Goal: Transaction & Acquisition: Purchase product/service

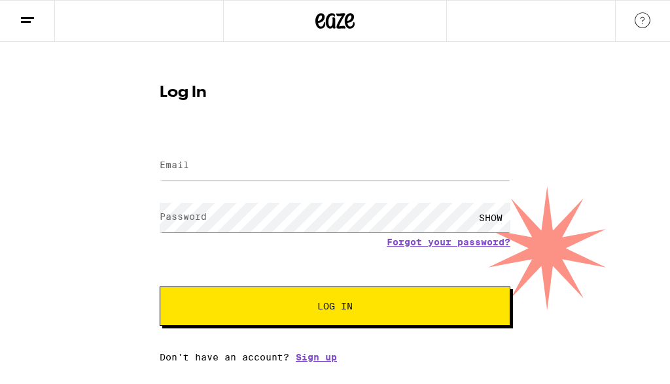
type input "[PERSON_NAME][EMAIL_ADDRESS][DOMAIN_NAME]"
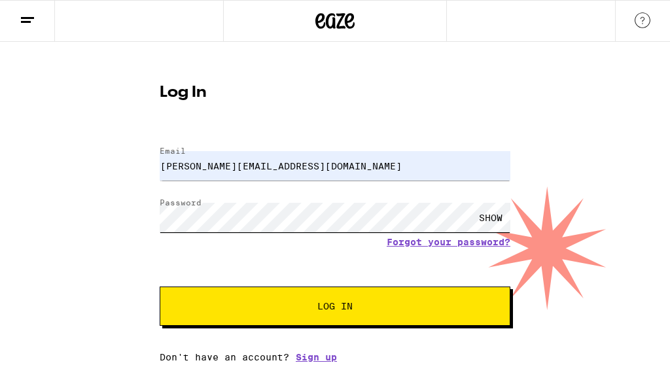
click at [335, 308] on button "Log In" at bounding box center [335, 306] width 351 height 39
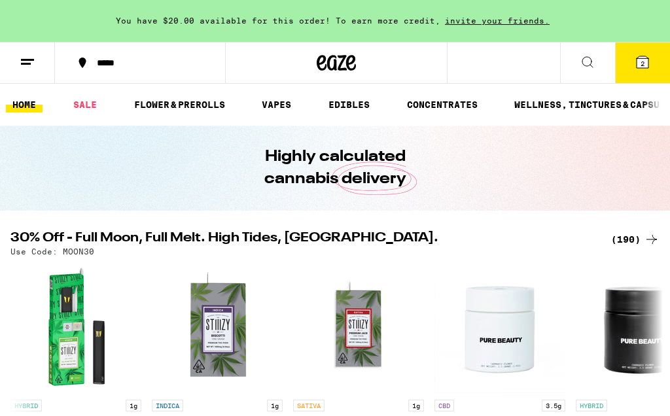
click at [636, 63] on icon at bounding box center [643, 62] width 16 height 16
click at [645, 60] on span "2" at bounding box center [643, 64] width 4 height 8
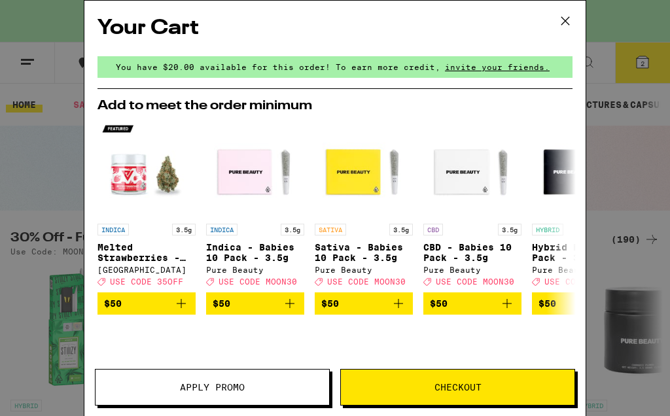
click at [573, 22] on icon at bounding box center [566, 21] width 20 height 20
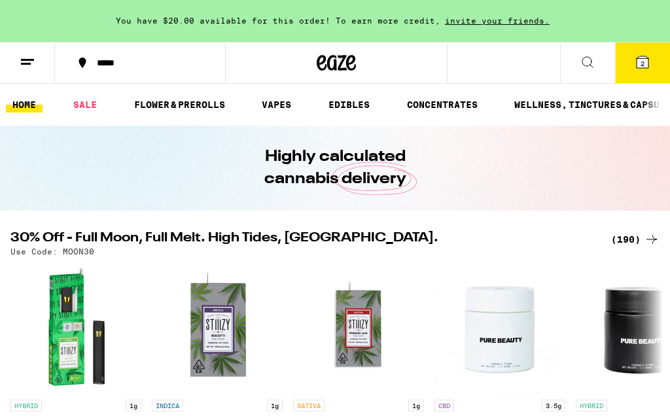
click at [628, 63] on button "2" at bounding box center [642, 63] width 55 height 41
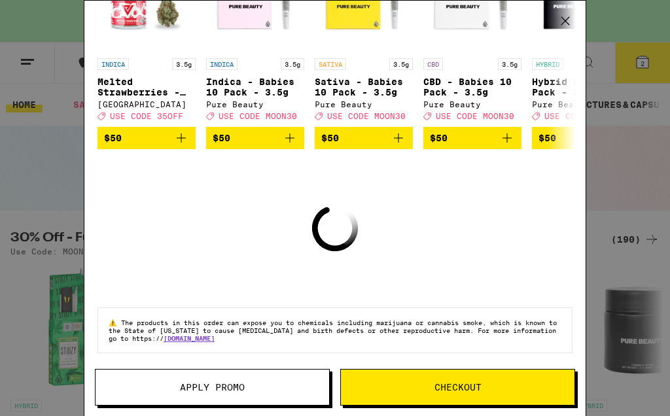
scroll to position [178, 0]
click at [638, 163] on div "Your Cart You have $20.00 available for this order! To earn more credit, invite…" at bounding box center [335, 208] width 670 height 416
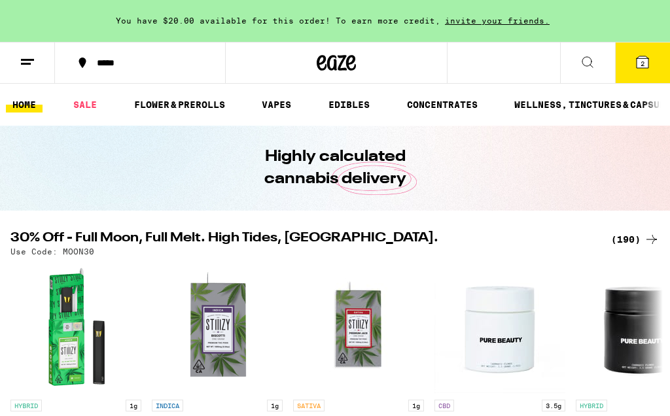
click at [639, 73] on button "2" at bounding box center [642, 63] width 55 height 41
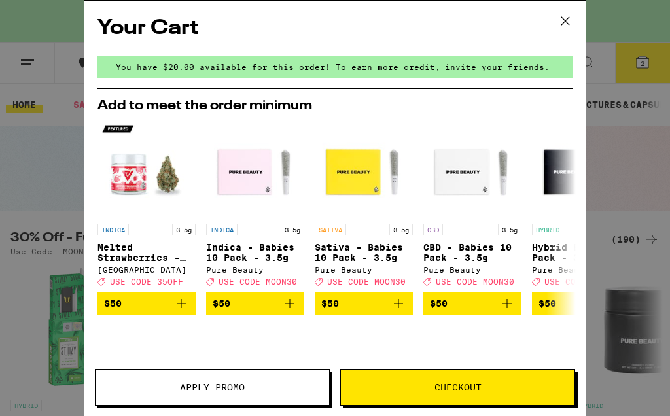
click at [641, 61] on div "Your Cart You have $20.00 available for this order! To earn more credit, invite…" at bounding box center [335, 208] width 670 height 416
click at [580, 33] on button at bounding box center [565, 22] width 41 height 42
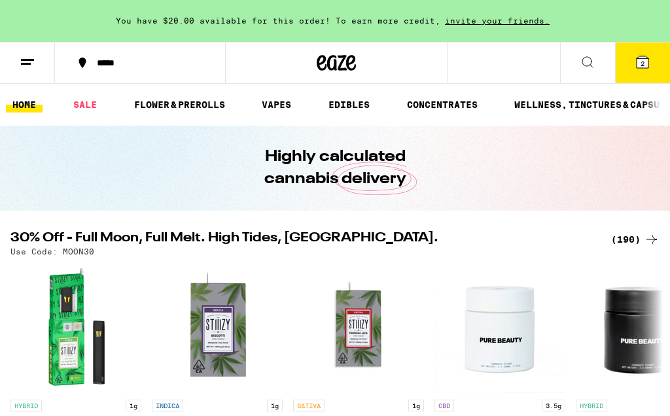
click at [641, 65] on div "Your Cart You have $20.00 available for this order! To earn more credit, invite…" at bounding box center [335, 208] width 670 height 416
click at [634, 52] on button "2" at bounding box center [642, 63] width 55 height 41
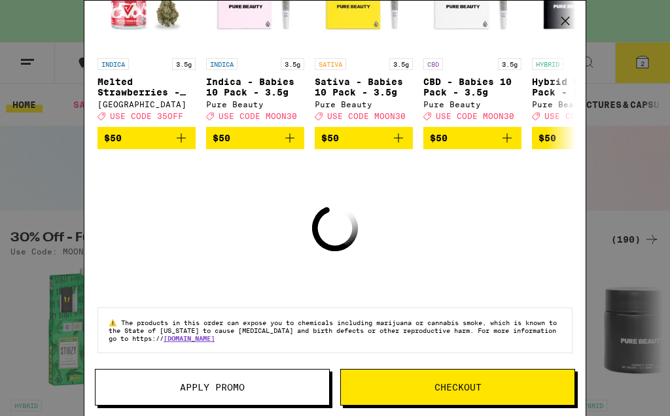
scroll to position [178, 0]
click at [486, 388] on span "Checkout" at bounding box center [458, 387] width 234 height 9
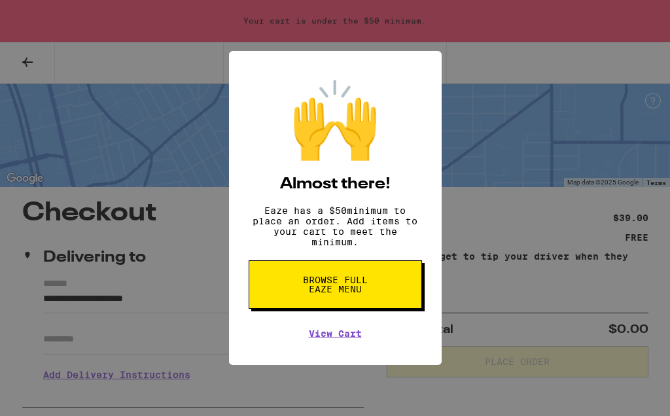
click at [350, 339] on link "View Cart" at bounding box center [335, 334] width 53 height 10
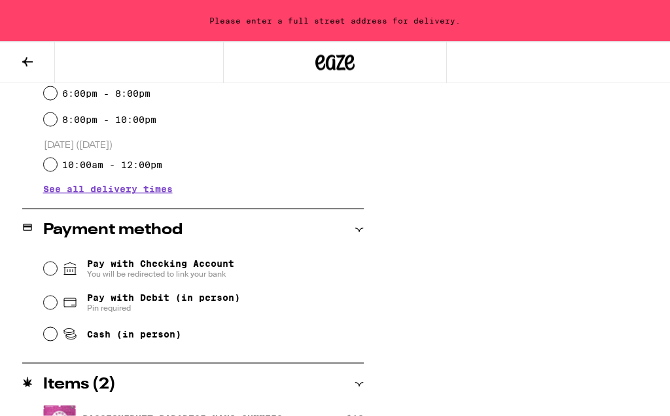
scroll to position [528, 0]
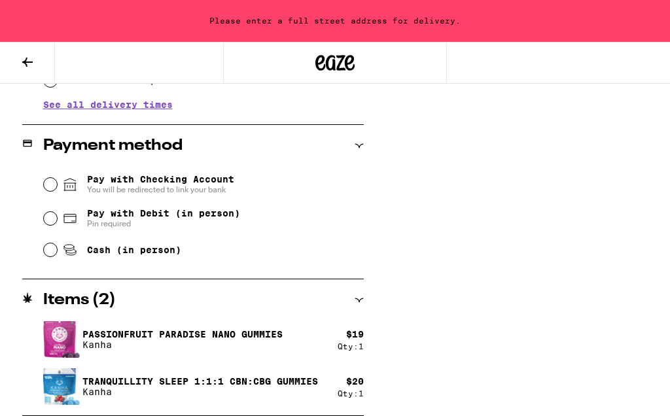
click at [342, 24] on div "Please enter a full street address for delivery." at bounding box center [335, 21] width 670 height 42
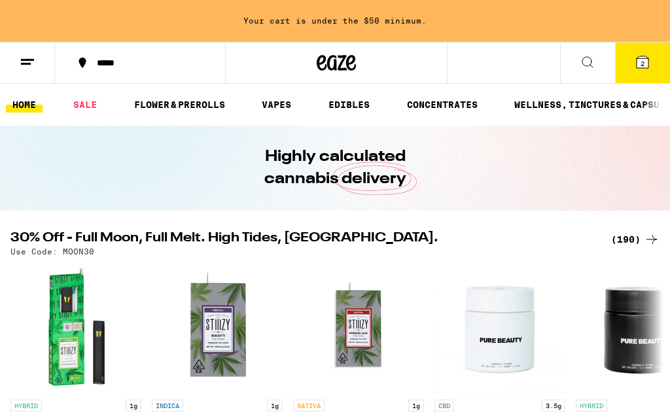
click at [649, 64] on icon at bounding box center [643, 62] width 16 height 16
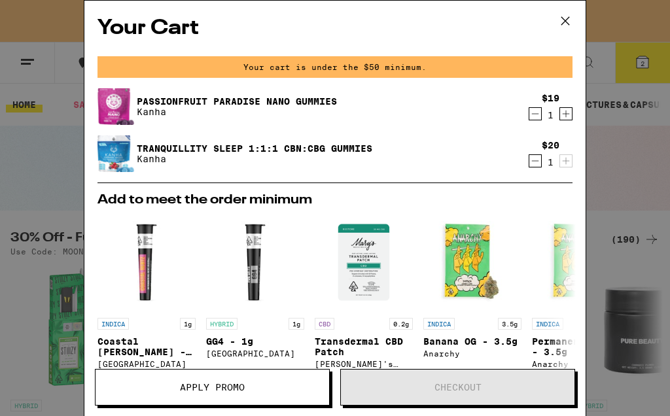
click at [617, 145] on div "Your Cart Your cart is under the $50 minimum. Passionfruit Paradise Nano Gummie…" at bounding box center [335, 208] width 670 height 416
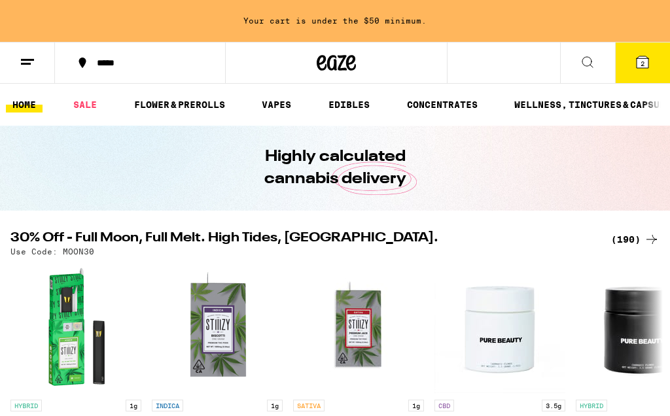
click at [569, 20] on div "Your cart is under the $50 minimum." at bounding box center [335, 21] width 670 height 42
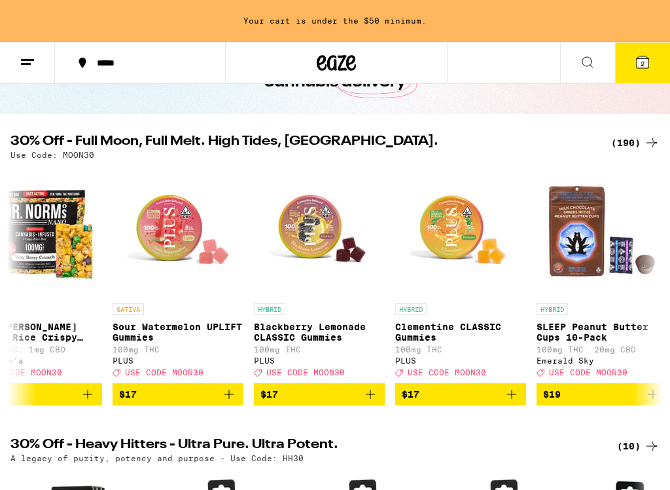
scroll to position [0, 8996]
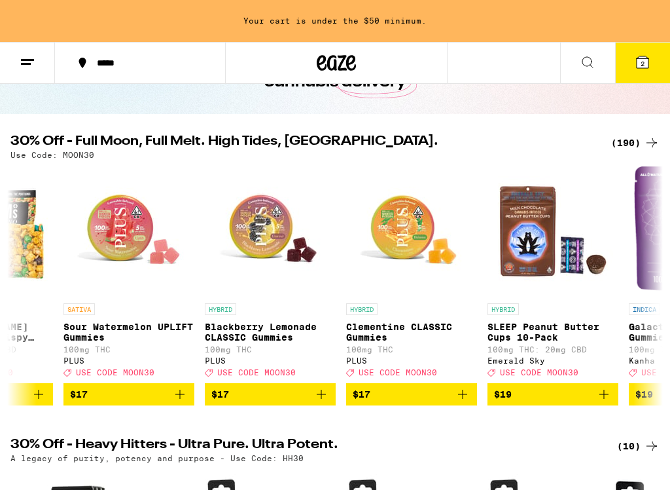
click at [309, 405] on button "$17" at bounding box center [270, 394] width 131 height 22
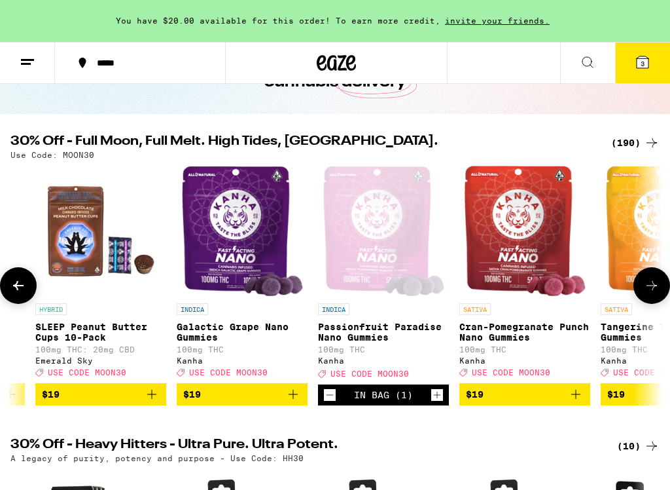
scroll to position [0, 9429]
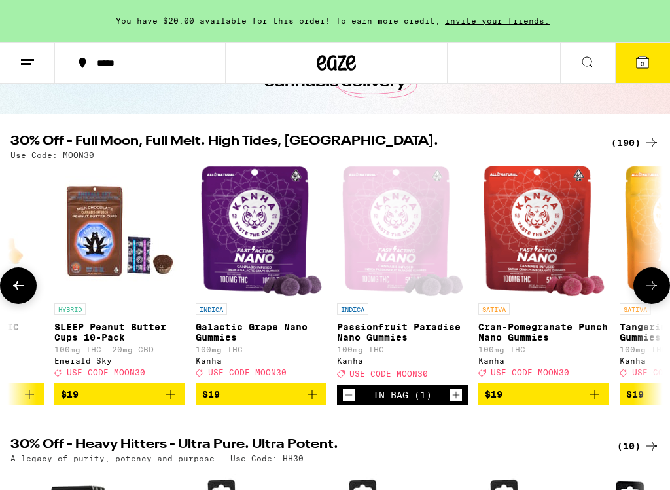
click at [317, 402] on icon "Add to bag" at bounding box center [312, 394] width 16 height 16
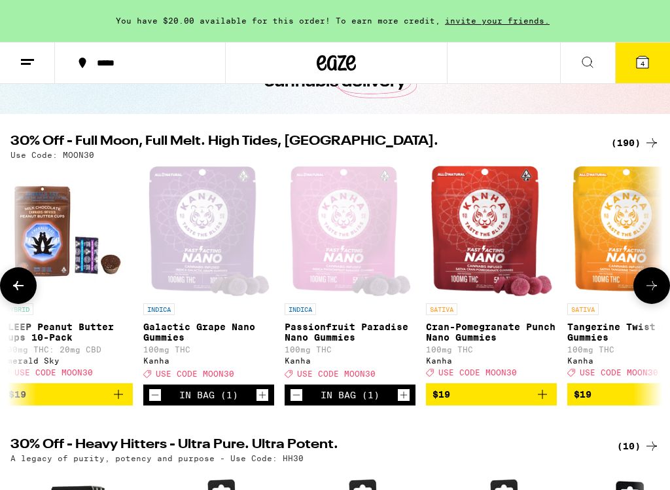
scroll to position [0, 9483]
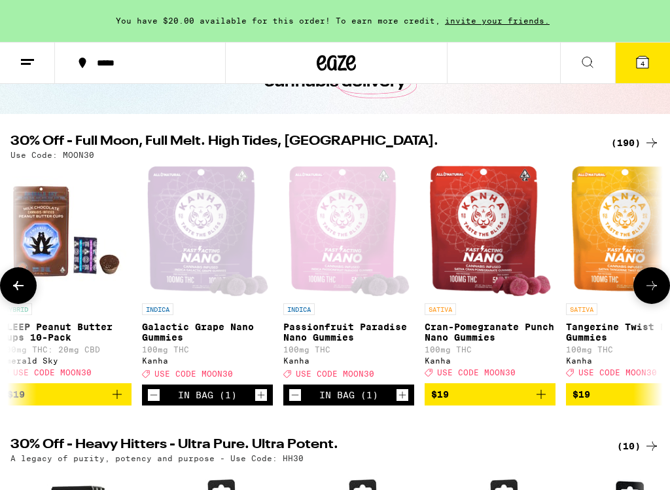
click at [153, 403] on icon "Decrement" at bounding box center [154, 395] width 12 height 16
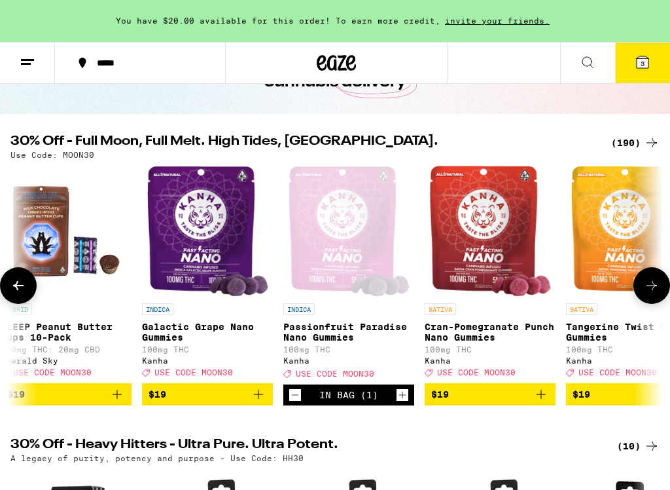
click at [156, 399] on span "$19" at bounding box center [158, 394] width 18 height 10
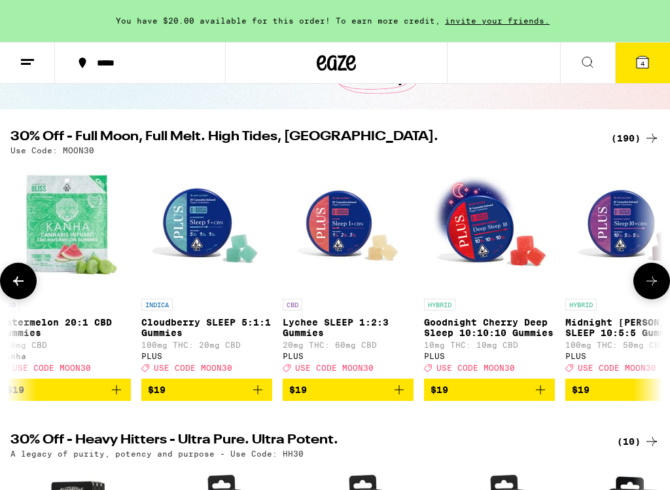
scroll to position [0, 10218]
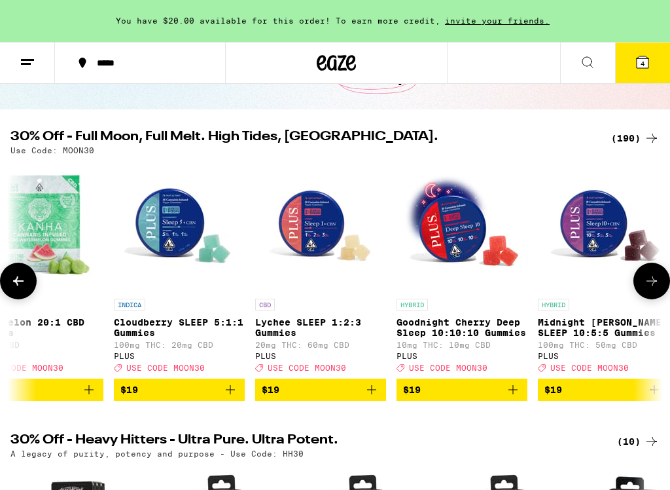
click at [370, 397] on icon "Add to bag" at bounding box center [372, 390] width 16 height 16
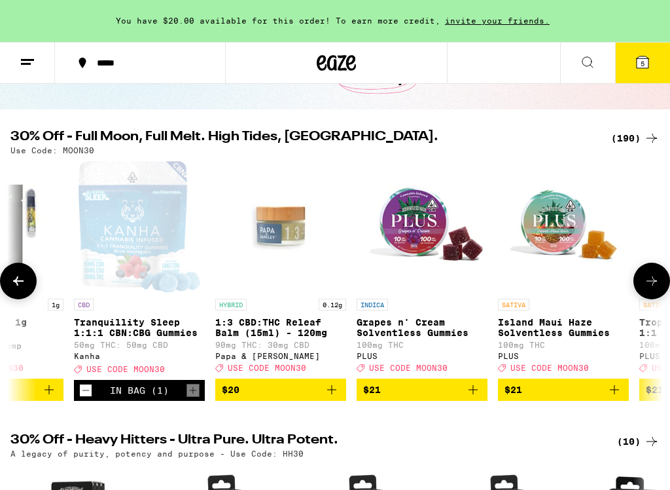
scroll to position [0, 12662]
click at [85, 397] on icon "Decrement" at bounding box center [85, 390] width 12 height 16
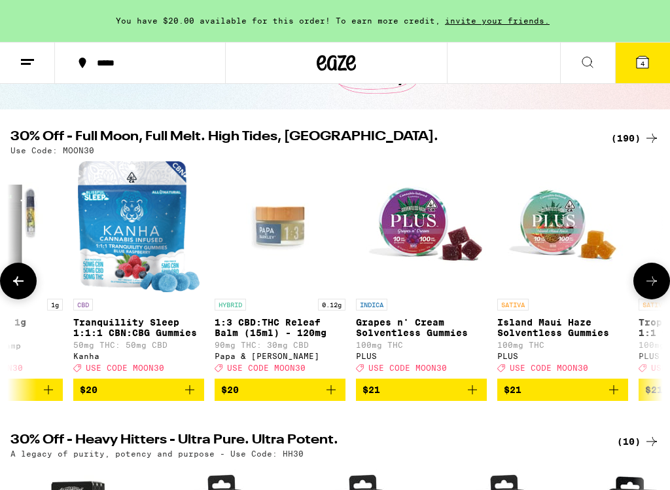
click at [636, 63] on icon at bounding box center [643, 62] width 16 height 16
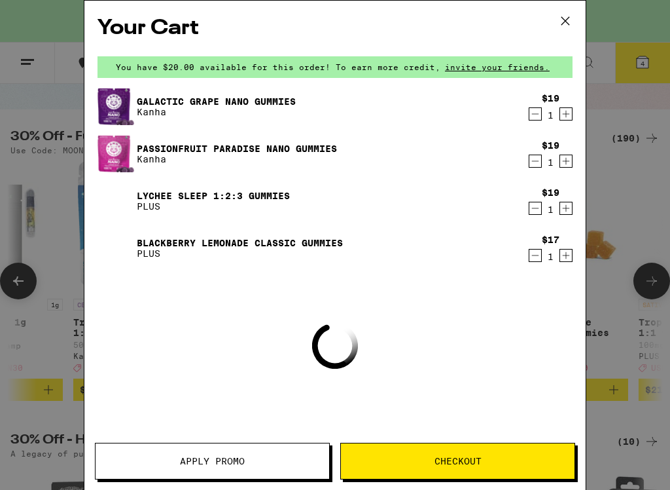
click at [645, 63] on div "Your Cart You have $20.00 available for this order! To earn more credit, invite…" at bounding box center [335, 245] width 670 height 490
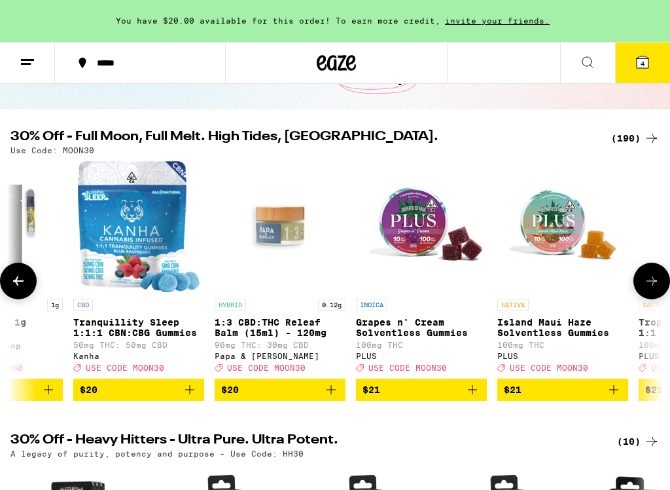
click at [645, 60] on span "4" at bounding box center [643, 64] width 4 height 8
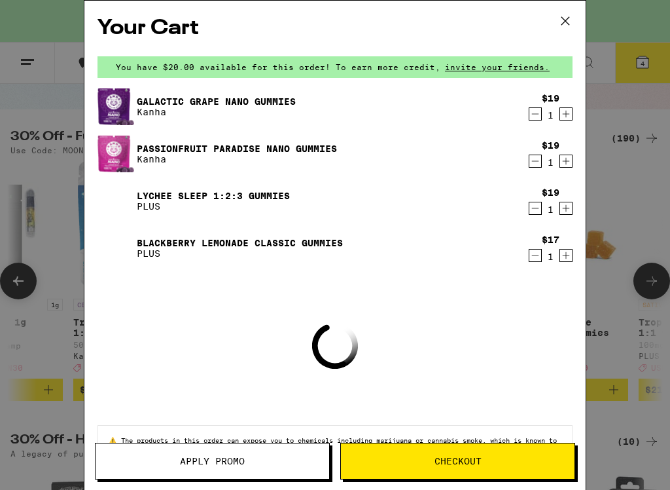
click at [638, 67] on div "Your Cart You have $20.00 available for this order! To earn more credit, invite…" at bounding box center [335, 245] width 670 height 490
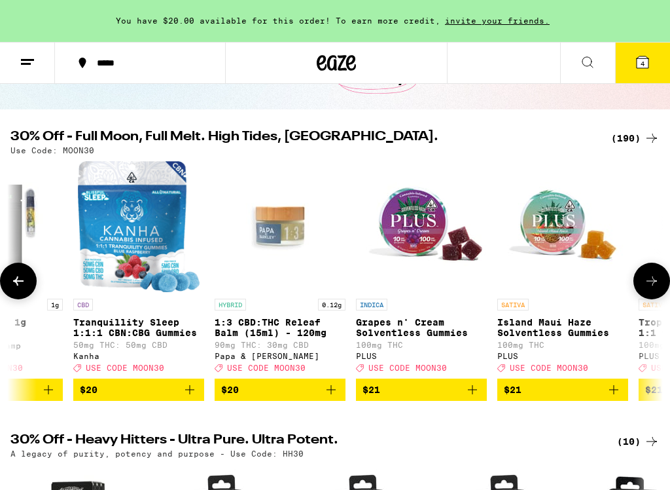
click at [641, 67] on span "4" at bounding box center [643, 64] width 4 height 8
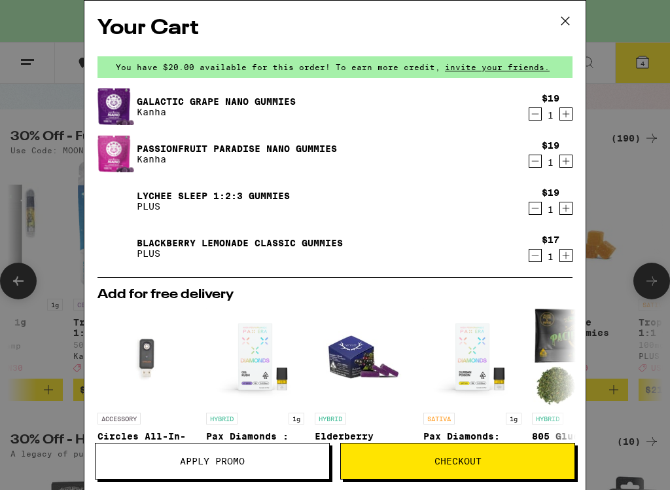
click at [539, 261] on icon "Decrement" at bounding box center [536, 255] width 12 height 16
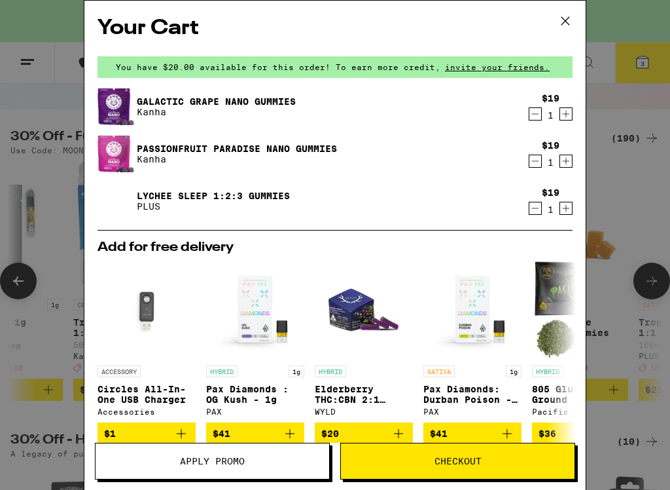
click at [645, 190] on div "Your Cart You have $20.00 available for this order! To earn more credit, invite…" at bounding box center [335, 245] width 670 height 490
click at [180, 416] on span "Apply Promo" at bounding box center [212, 460] width 65 height 9
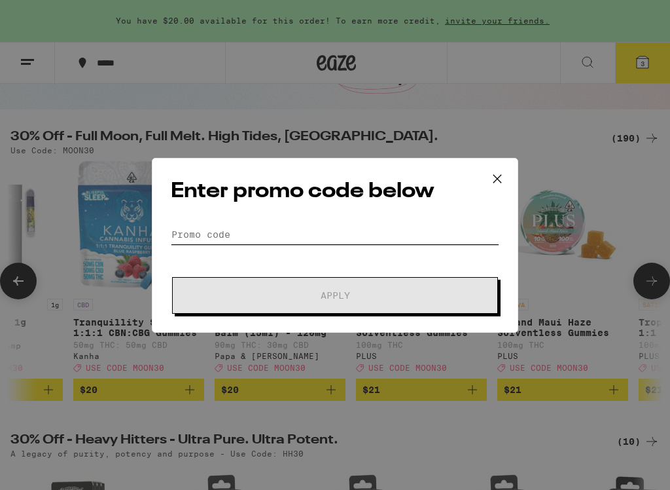
click at [395, 237] on input "Promo Code" at bounding box center [335, 235] width 329 height 20
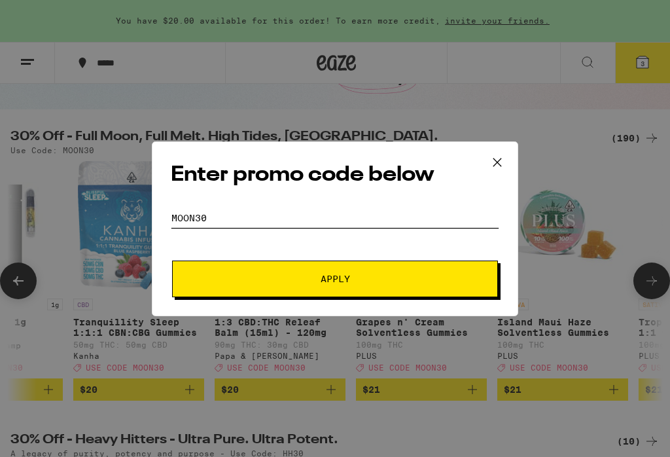
type input "MOON30"
click at [361, 270] on button "Apply" at bounding box center [335, 279] width 326 height 37
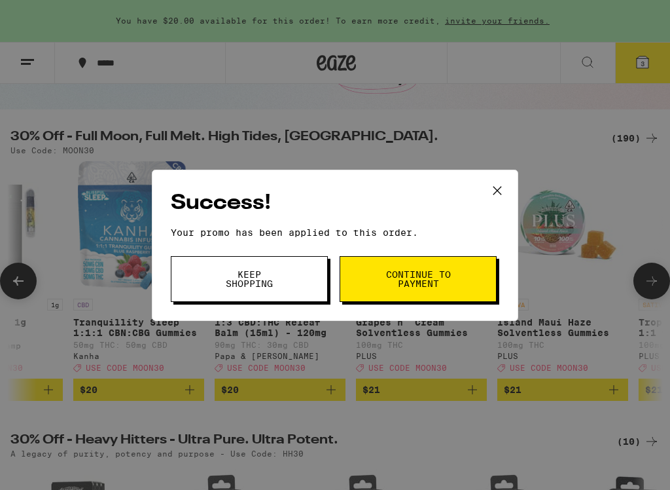
click at [391, 276] on span "Continue to payment" at bounding box center [418, 279] width 67 height 18
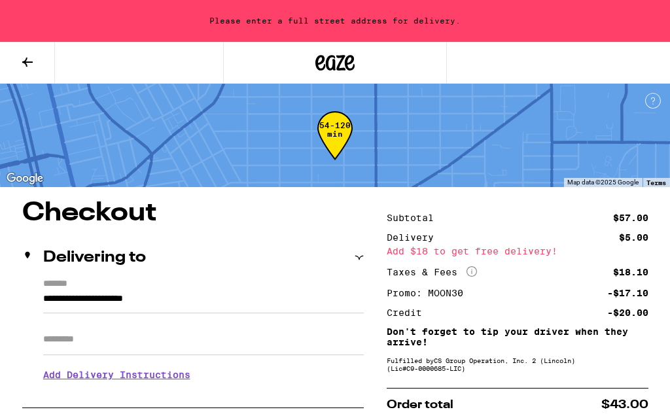
click at [372, 11] on div "Please enter a full street address for delivery." at bounding box center [335, 21] width 670 height 42
click at [405, 28] on div "Please enter a full street address for delivery." at bounding box center [335, 21] width 670 height 42
click at [18, 50] on button at bounding box center [27, 63] width 55 height 41
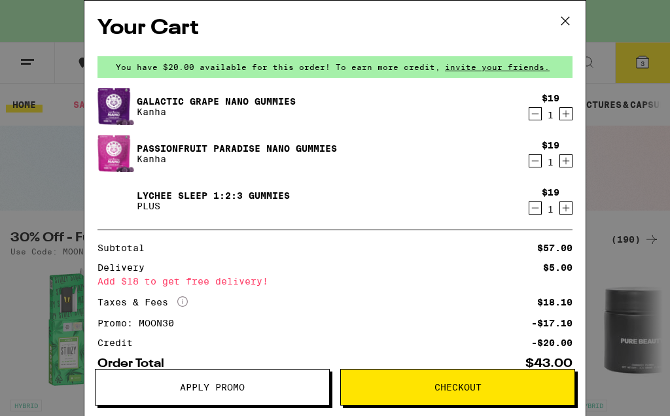
click at [556, 20] on icon at bounding box center [566, 21] width 20 height 20
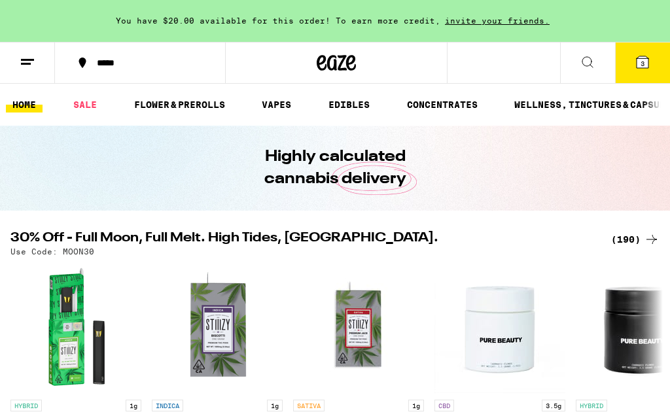
click at [27, 71] on button at bounding box center [27, 63] width 55 height 41
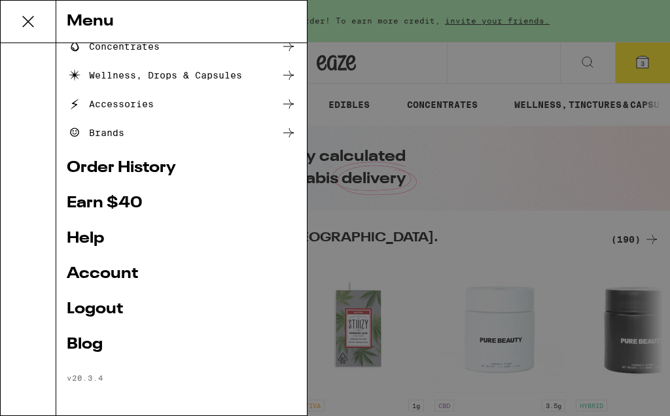
click at [505, 54] on div "Menu Shop Buy It Again Sale Flower & Prerolls Vapes Edibles Concentrates Wellne…" at bounding box center [335, 208] width 670 height 416
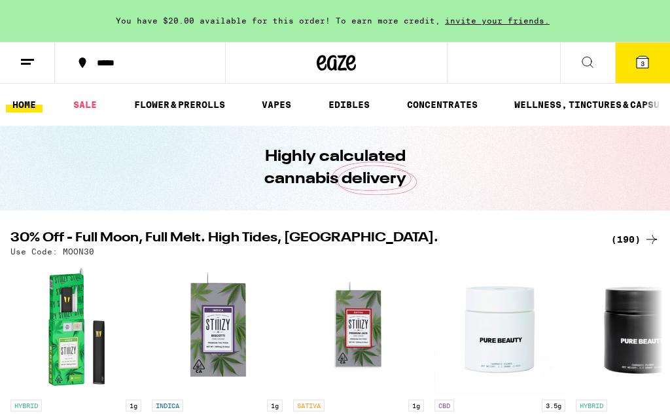
click at [155, 64] on div "*****" at bounding box center [147, 62] width 115 height 9
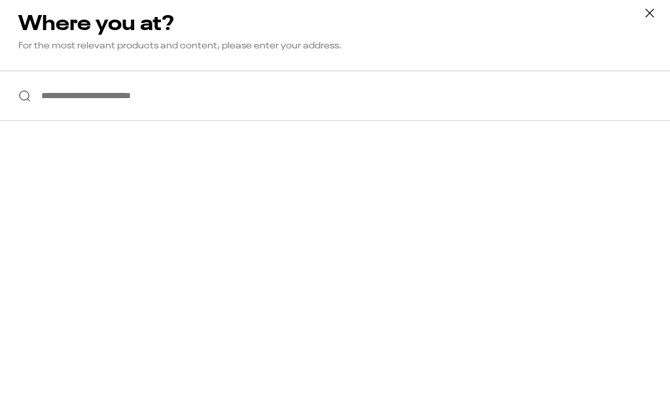
click at [180, 100] on input "**********" at bounding box center [335, 96] width 670 height 50
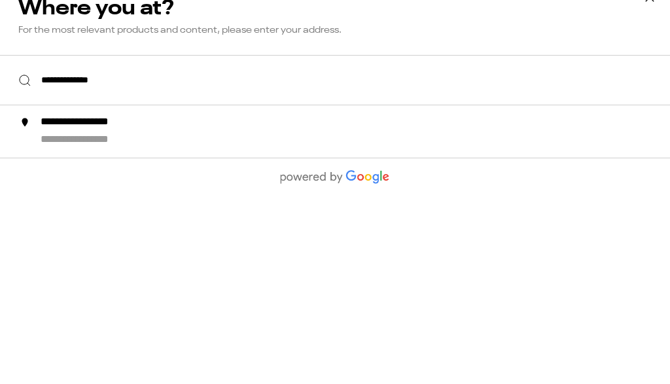
click at [272, 132] on div "**********" at bounding box center [361, 131] width 641 height 31
type input "**********"
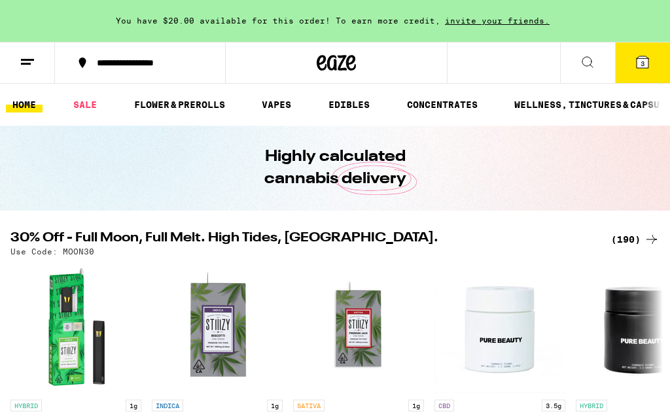
click at [642, 59] on icon at bounding box center [643, 62] width 12 height 12
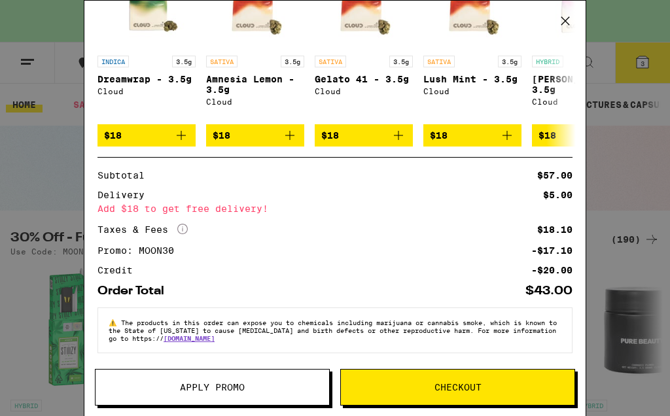
scroll to position [325, 0]
click at [483, 384] on span "Checkout" at bounding box center [458, 387] width 234 height 9
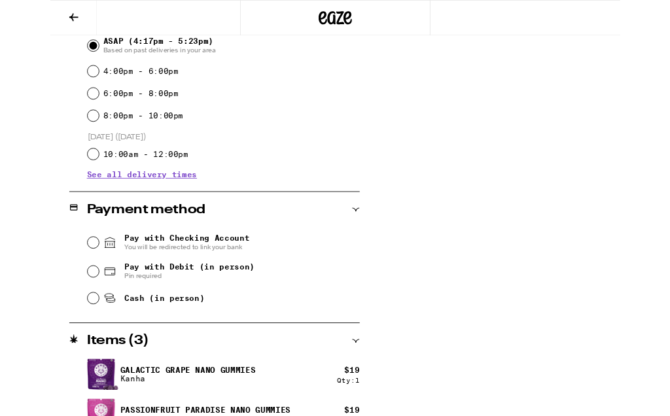
scroll to position [533, 0]
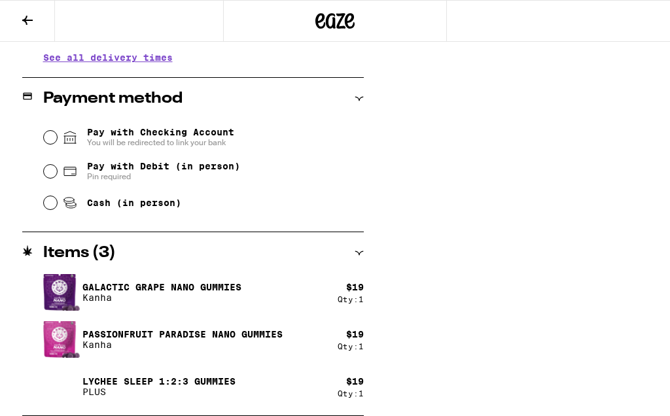
click at [45, 213] on div "Cash (in person)" at bounding box center [204, 203] width 320 height 29
click at [52, 209] on input "Cash (in person)" at bounding box center [50, 202] width 13 height 13
radio input "true"
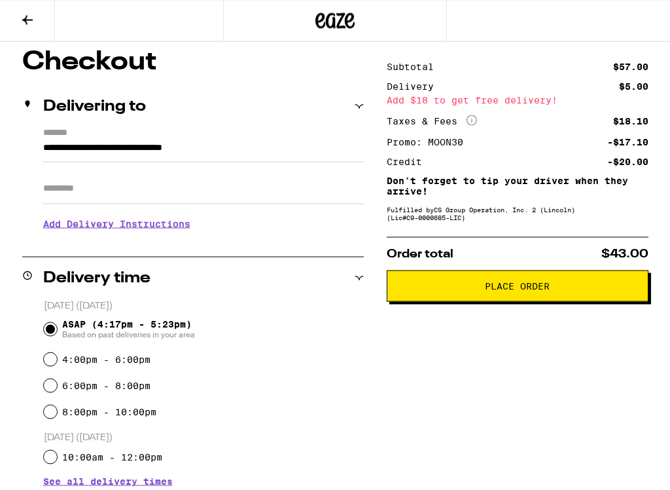
scroll to position [111, 0]
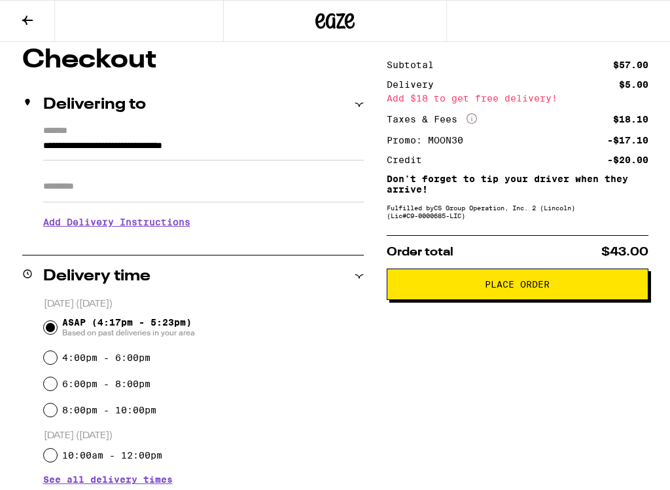
click at [551, 289] on span "Place Order" at bounding box center [518, 284] width 240 height 9
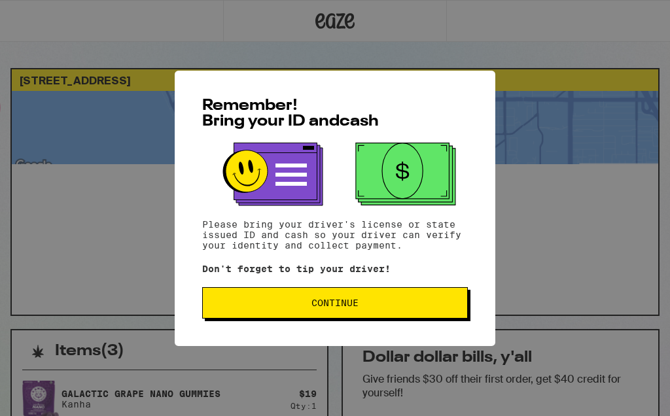
click at [383, 308] on span "Continue" at bounding box center [334, 302] width 243 height 9
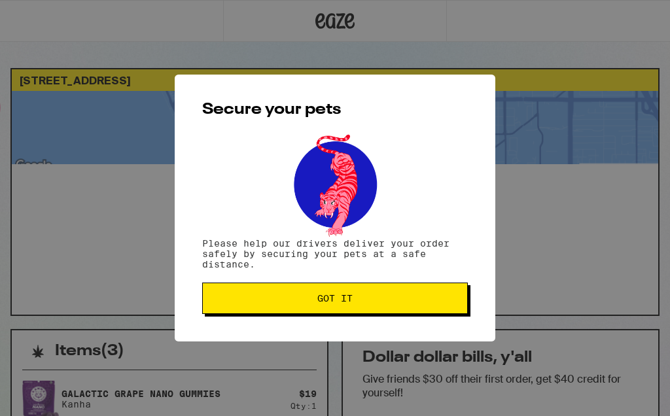
click at [345, 314] on button "Got it" at bounding box center [335, 298] width 266 height 31
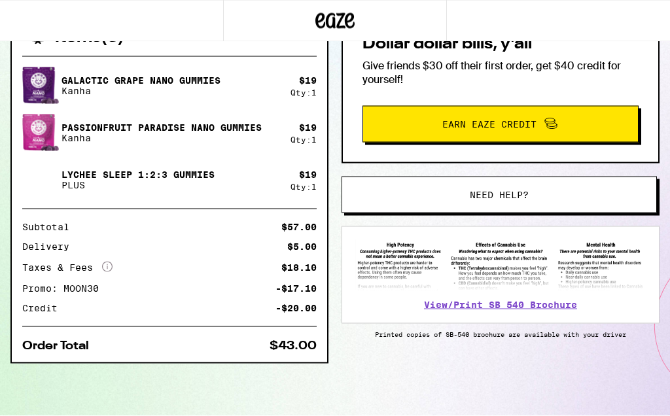
scroll to position [316, 0]
